Goal: Task Accomplishment & Management: Manage account settings

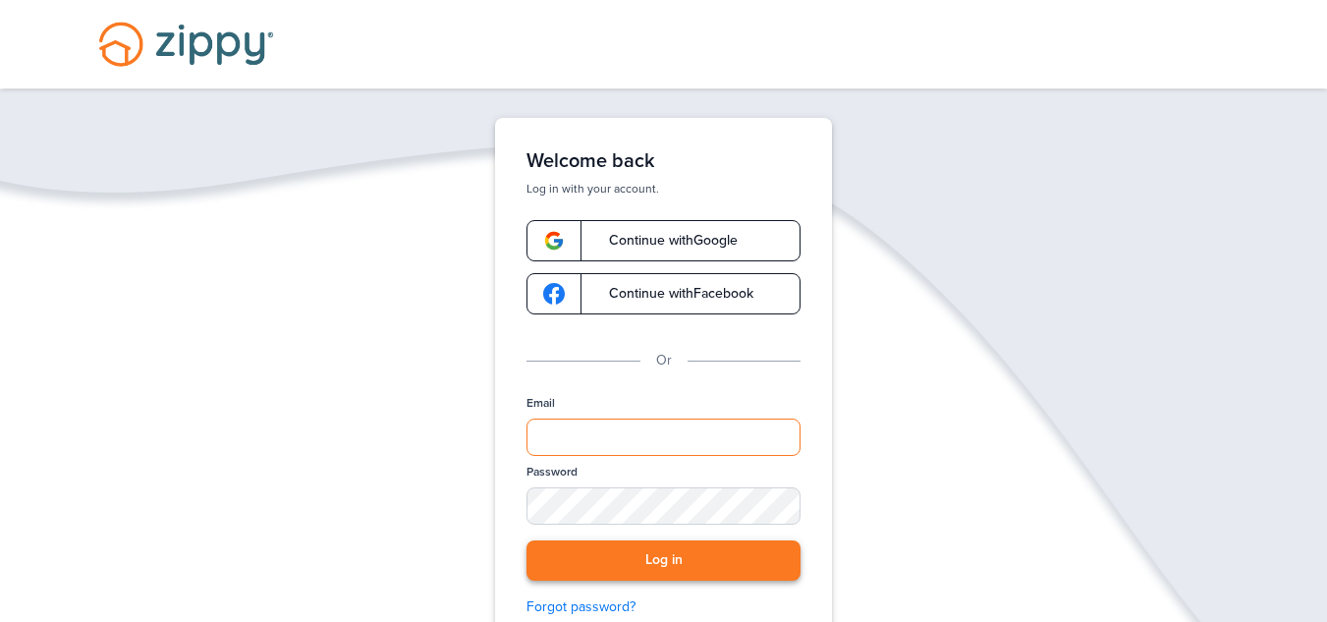
type input "**********"
click at [668, 564] on button "Log in" at bounding box center [664, 560] width 274 height 40
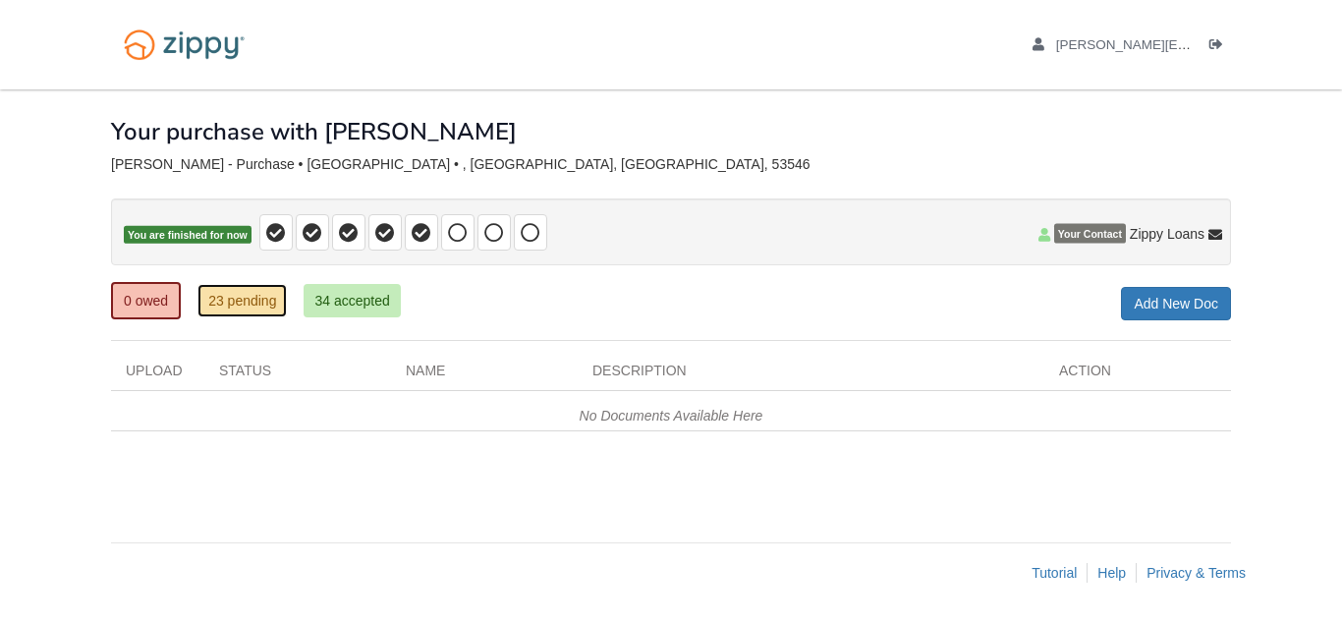
click at [235, 305] on link "23 pending" at bounding box center [241, 300] width 89 height 33
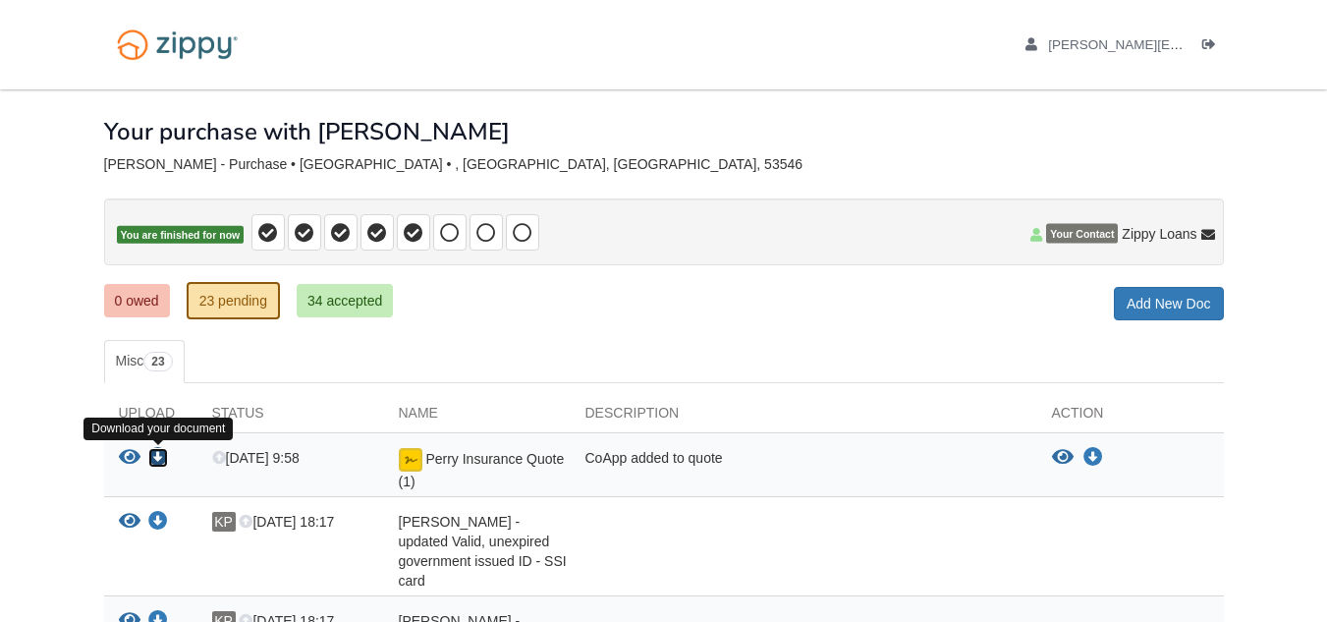
click at [158, 455] on icon "Download Perry Insurance Quote (1)" at bounding box center [158, 458] width 20 height 20
